Goal: Task Accomplishment & Management: Manage account settings

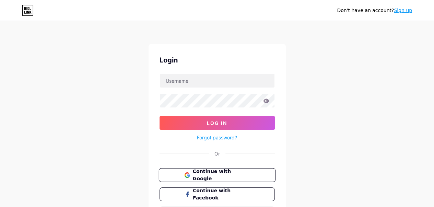
click at [203, 171] on span "Continue with Google" at bounding box center [220, 175] width 57 height 15
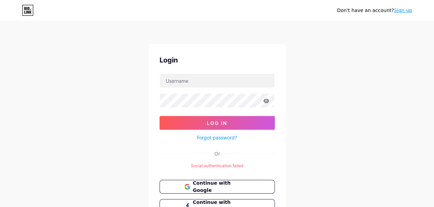
drag, startPoint x: 295, startPoint y: 110, endPoint x: 387, endPoint y: 28, distance: 123.4
click at [385, 32] on div "Don't have an account? Sign up Login Log In Forgot password? Or Social authenti…" at bounding box center [217, 132] width 434 height 265
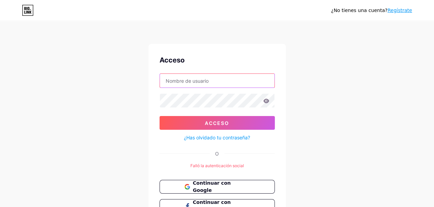
click at [241, 83] on input "text" at bounding box center [217, 81] width 115 height 14
type input "importadoramaninu"
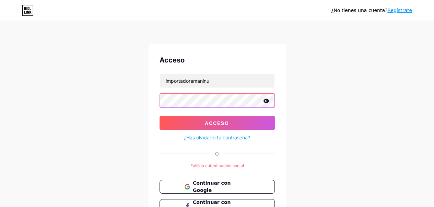
click at [160, 116] on button "Acceso" at bounding box center [217, 123] width 115 height 14
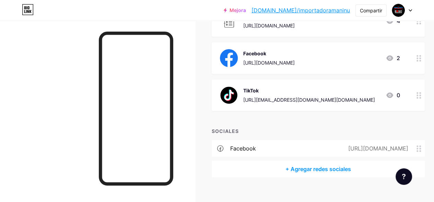
scroll to position [231, 0]
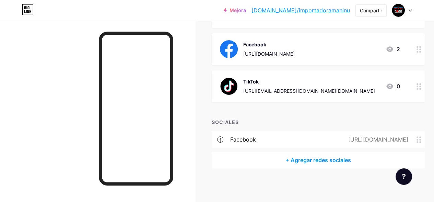
click at [240, 137] on font "Facebook" at bounding box center [243, 139] width 26 height 7
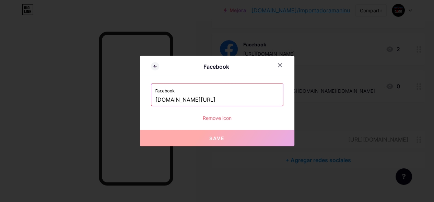
scroll to position [226, 0]
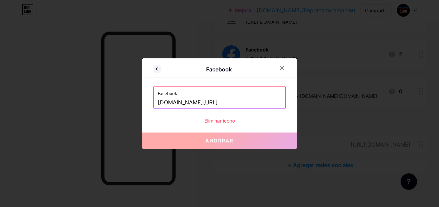
click at [229, 143] on font "Ahorrar" at bounding box center [219, 141] width 28 height 6
click at [286, 68] on div at bounding box center [282, 68] width 12 height 12
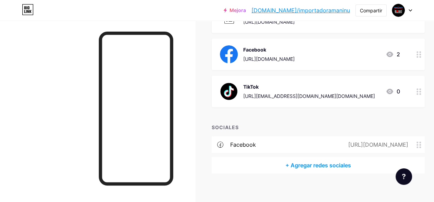
click at [306, 166] on font "+ Agregar redes sociales" at bounding box center [318, 165] width 66 height 7
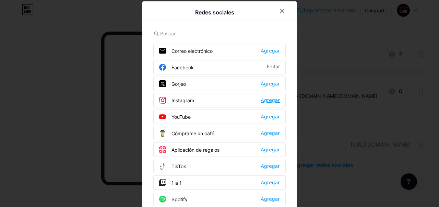
click at [268, 99] on font "Agregar" at bounding box center [270, 99] width 19 height 5
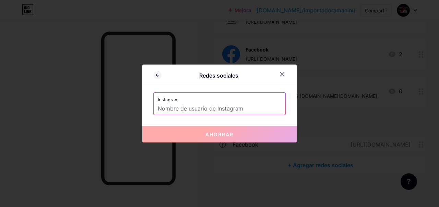
click at [255, 106] on input "text" at bounding box center [219, 109] width 123 height 12
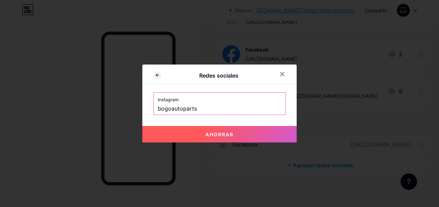
click at [243, 135] on button "Ahorrar" at bounding box center [219, 134] width 154 height 16
type input "https://instagram.com/bogoautoparts"
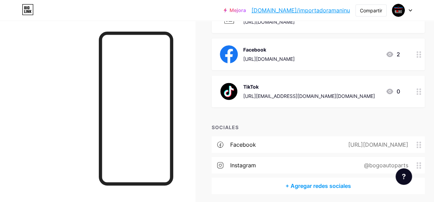
click at [330, 185] on font "+ Agregar redes sociales" at bounding box center [318, 185] width 66 height 7
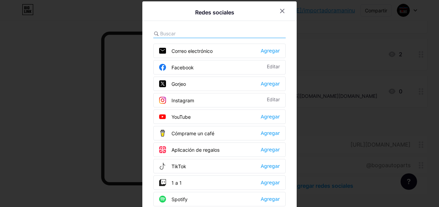
click at [176, 167] on font "TikTok" at bounding box center [179, 166] width 15 height 6
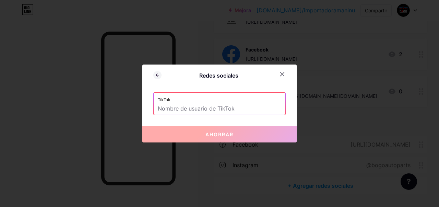
click at [209, 109] on input "text" at bounding box center [219, 109] width 123 height 12
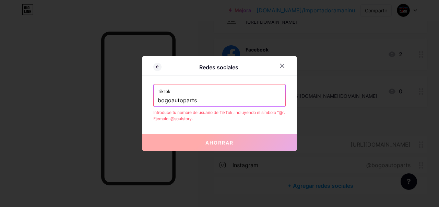
click at [189, 105] on input "bogoautoparts" at bounding box center [219, 101] width 123 height 12
click at [200, 98] on input "bogoautoparts" at bounding box center [219, 101] width 123 height 12
click at [158, 102] on input "bogoautoparts" at bounding box center [219, 101] width 123 height 12
drag, startPoint x: 214, startPoint y: 99, endPoint x: 163, endPoint y: 106, distance: 51.6
click at [163, 106] on input "@bogoautoparts" at bounding box center [219, 101] width 123 height 12
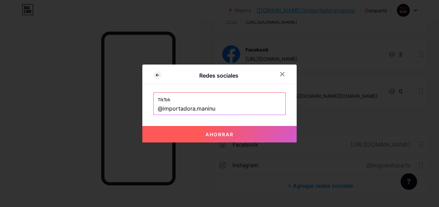
click at [216, 132] on font "Ahorrar" at bounding box center [219, 134] width 28 height 6
type input "https://tiktok.com/@importadora.maninu"
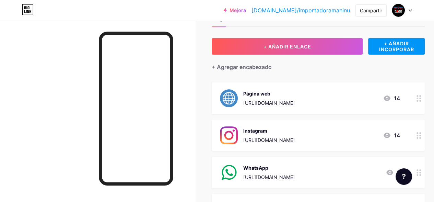
scroll to position [0, 0]
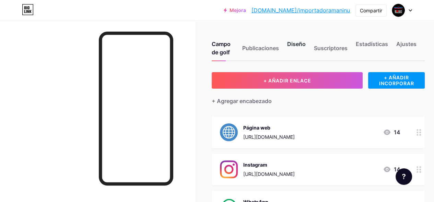
click at [302, 44] on font "Diseño" at bounding box center [296, 43] width 19 height 7
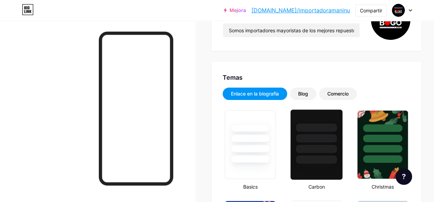
type input "#000000"
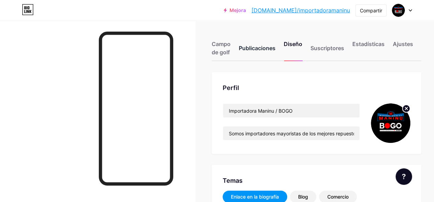
click at [262, 53] on div "Publicaciones" at bounding box center [257, 50] width 37 height 21
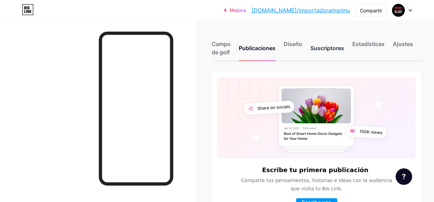
click at [344, 49] on font "Suscriptores" at bounding box center [327, 48] width 34 height 7
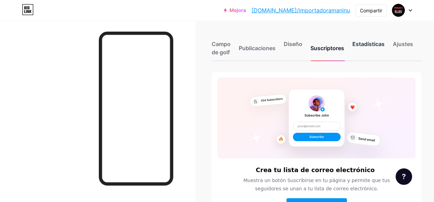
click at [385, 47] on div "Estadísticas" at bounding box center [368, 50] width 32 height 21
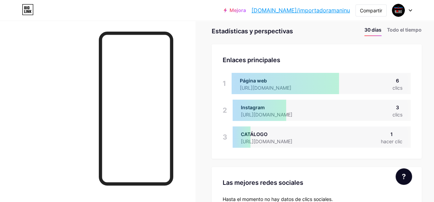
scroll to position [34, 0]
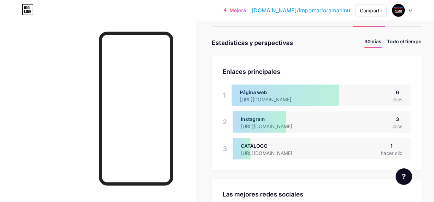
click at [400, 39] on font "Todo el tiempo" at bounding box center [404, 41] width 35 height 6
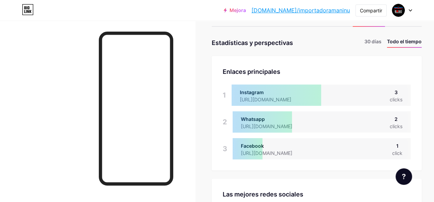
scroll to position [202, 434]
click at [371, 42] on font "30 días" at bounding box center [372, 41] width 17 height 6
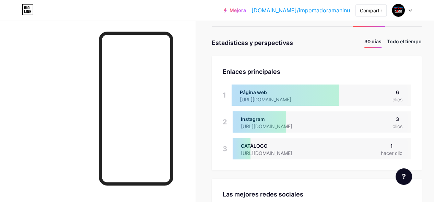
click at [403, 39] on font "Todo el tiempo" at bounding box center [404, 41] width 35 height 6
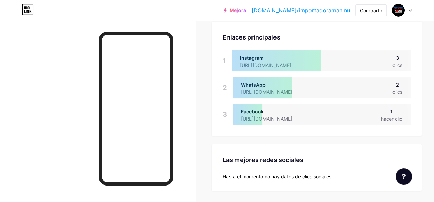
scroll to position [0, 0]
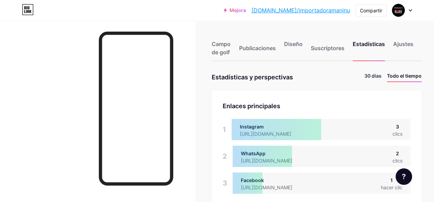
click at [375, 74] on font "30 días" at bounding box center [372, 76] width 17 height 6
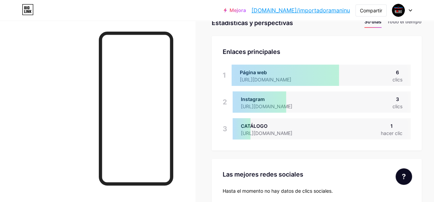
scroll to position [20, 0]
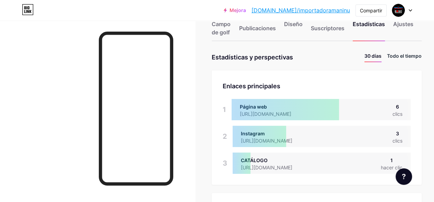
click at [410, 55] on font "Todo el tiempo" at bounding box center [404, 56] width 35 height 6
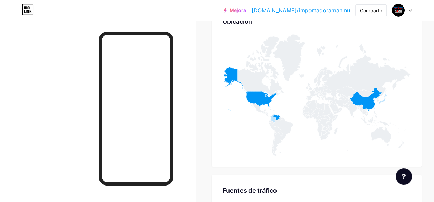
scroll to position [546, 0]
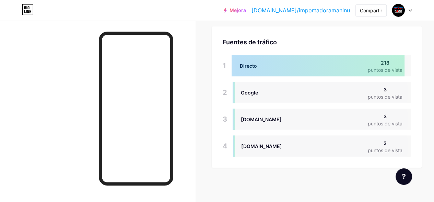
click at [347, 66] on div at bounding box center [318, 65] width 173 height 21
click at [394, 65] on div at bounding box center [318, 65] width 173 height 21
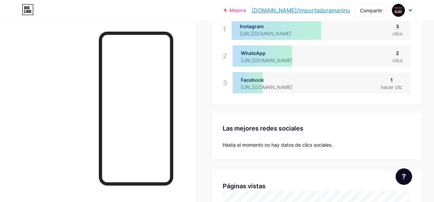
scroll to position [0, 0]
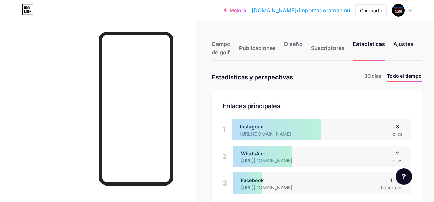
click at [404, 49] on div "Ajustes" at bounding box center [403, 50] width 20 height 21
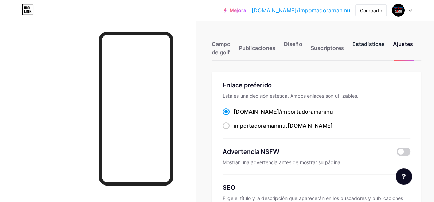
click at [379, 44] on font "Estadísticas" at bounding box center [368, 43] width 32 height 7
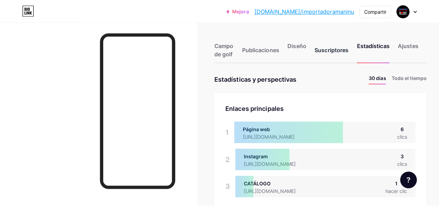
scroll to position [202, 434]
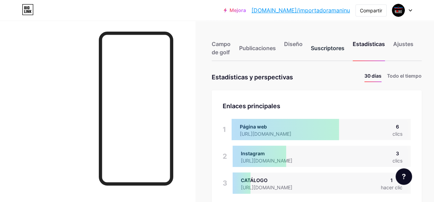
click at [327, 51] on font "Suscriptores" at bounding box center [328, 48] width 34 height 7
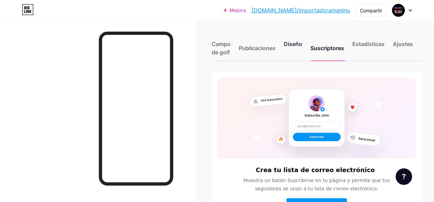
click at [295, 40] on div "Diseño" at bounding box center [293, 50] width 19 height 21
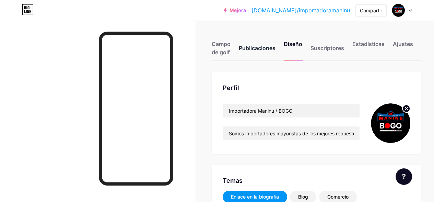
click at [267, 51] on font "Publicaciones" at bounding box center [257, 48] width 37 height 7
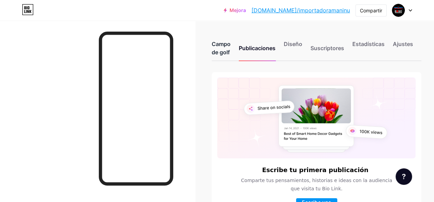
click at [221, 49] on font "Campo de golf" at bounding box center [221, 47] width 19 height 15
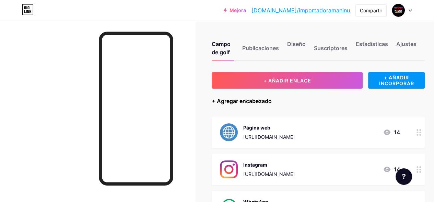
click at [262, 98] on font "+ Agregar encabezado" at bounding box center [242, 100] width 60 height 7
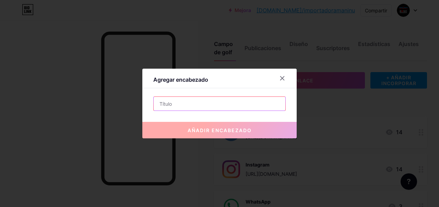
click at [267, 101] on input "text" at bounding box center [220, 104] width 132 height 14
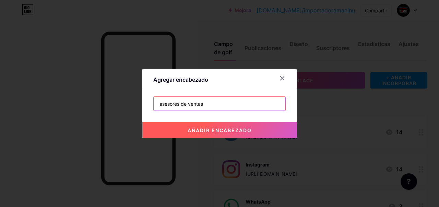
drag, startPoint x: 264, startPoint y: 99, endPoint x: 147, endPoint y: 80, distance: 118.5
click at [147, 80] on div "Agregar encabezado asesores de ventas añadir encabezado" at bounding box center [219, 104] width 154 height 70
click at [161, 106] on input "asesores de ventas" at bounding box center [220, 104] width 132 height 14
click at [191, 106] on input "Asesores de ventas" at bounding box center [220, 104] width 132 height 14
click at [220, 99] on input "Asesores de Ventas" at bounding box center [220, 104] width 132 height 14
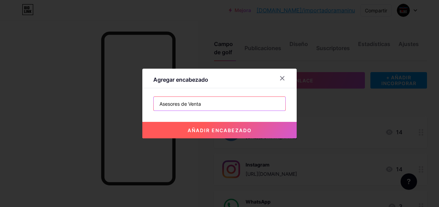
type input "Asesores de Venta"
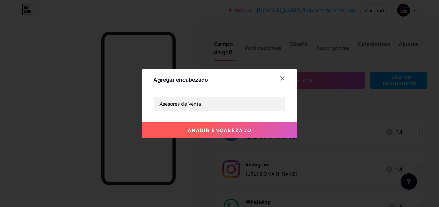
click at [267, 129] on button "añadir encabezado" at bounding box center [219, 130] width 154 height 16
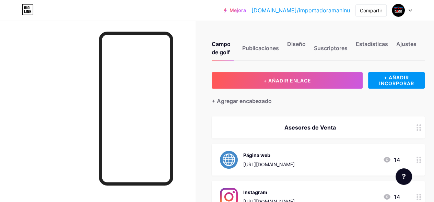
click at [417, 127] on div at bounding box center [419, 127] width 12 height 22
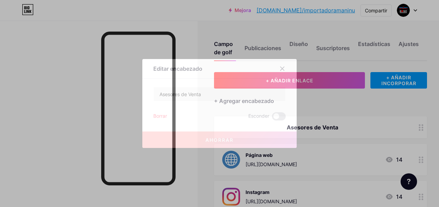
click at [164, 115] on font "Borrar" at bounding box center [160, 116] width 14 height 6
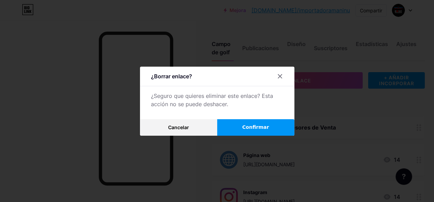
click at [254, 130] on font "Confirmar" at bounding box center [255, 126] width 27 height 5
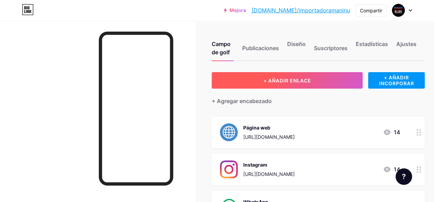
click at [345, 83] on button "+ AÑADIR ENLACE" at bounding box center [287, 80] width 151 height 16
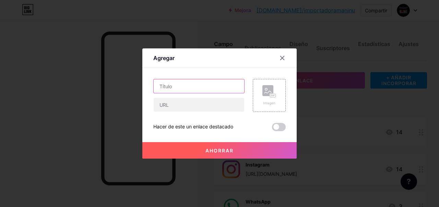
click at [226, 86] on input "text" at bounding box center [199, 86] width 91 height 14
type input "Asesores de Venta"
